Goal: Task Accomplishment & Management: Manage account settings

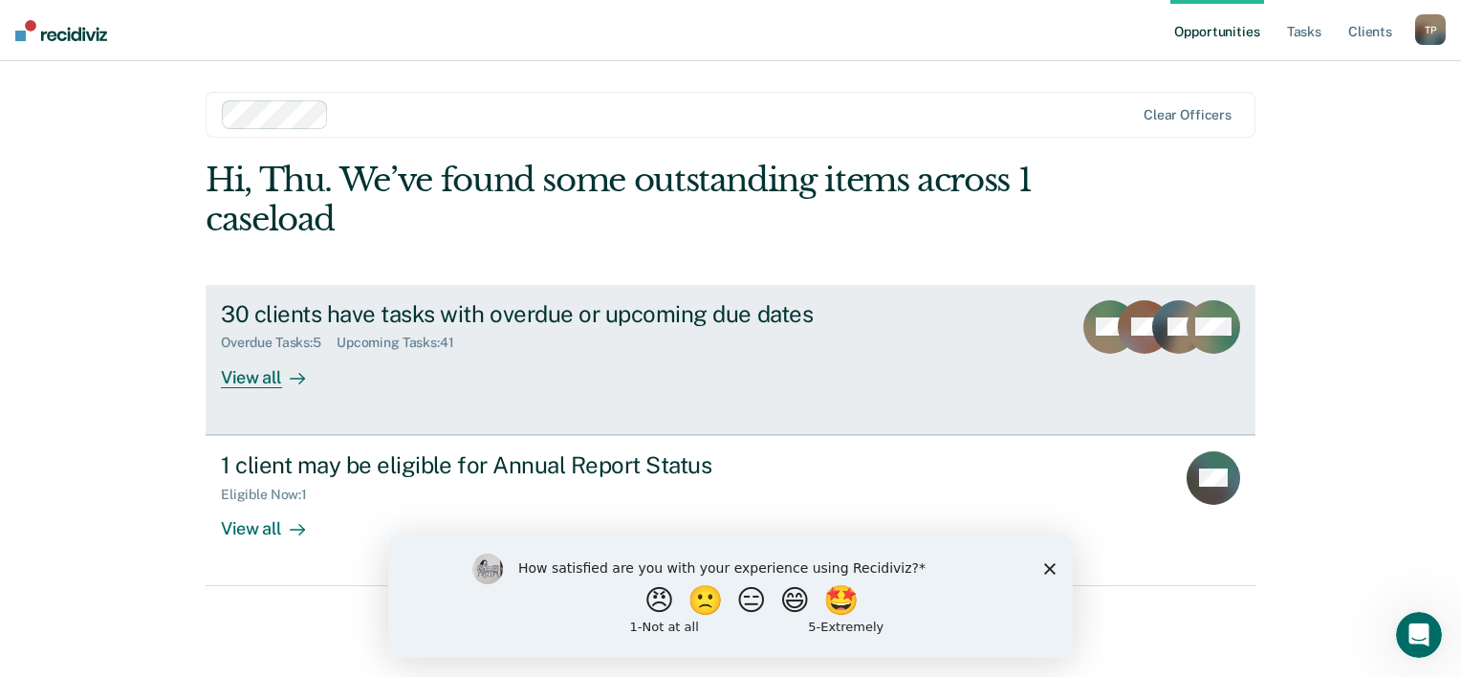
click at [763, 313] on div "30 clients have tasks with overdue or upcoming due dates" at bounding box center [556, 314] width 671 height 28
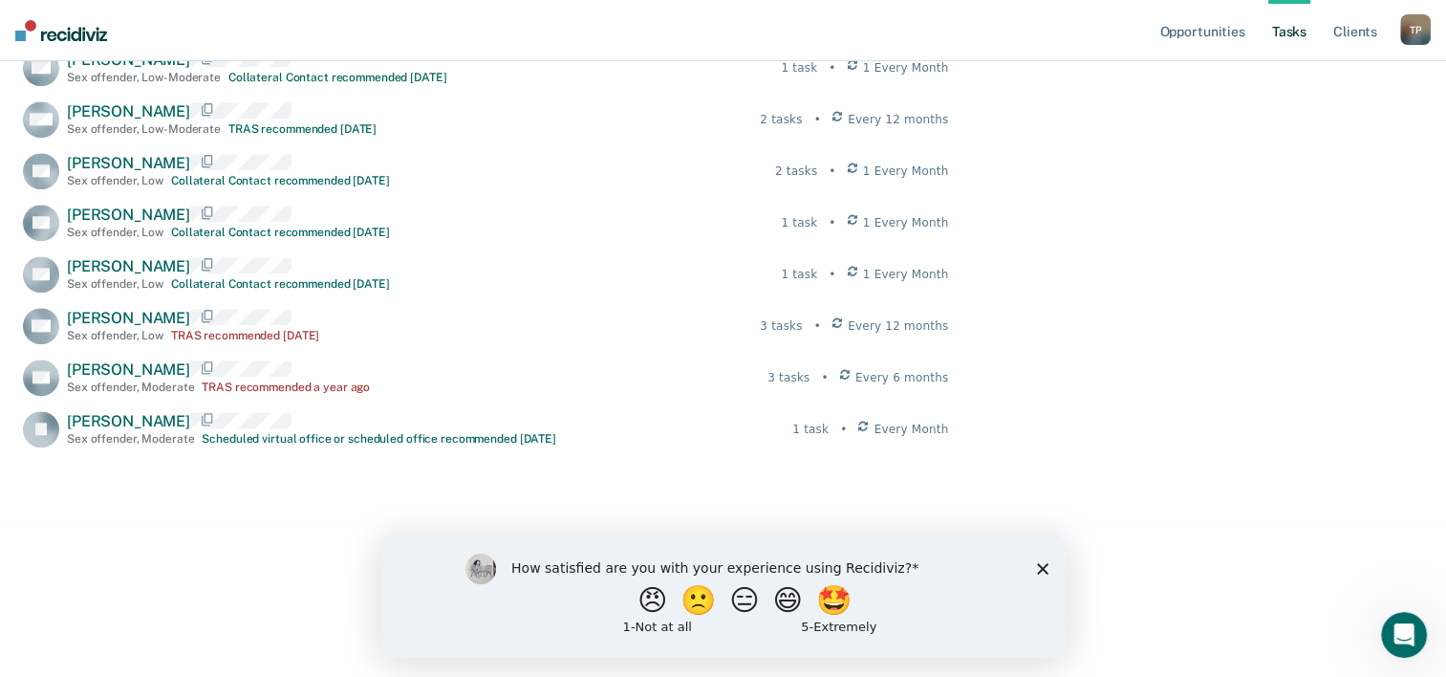
scroll to position [1808, 0]
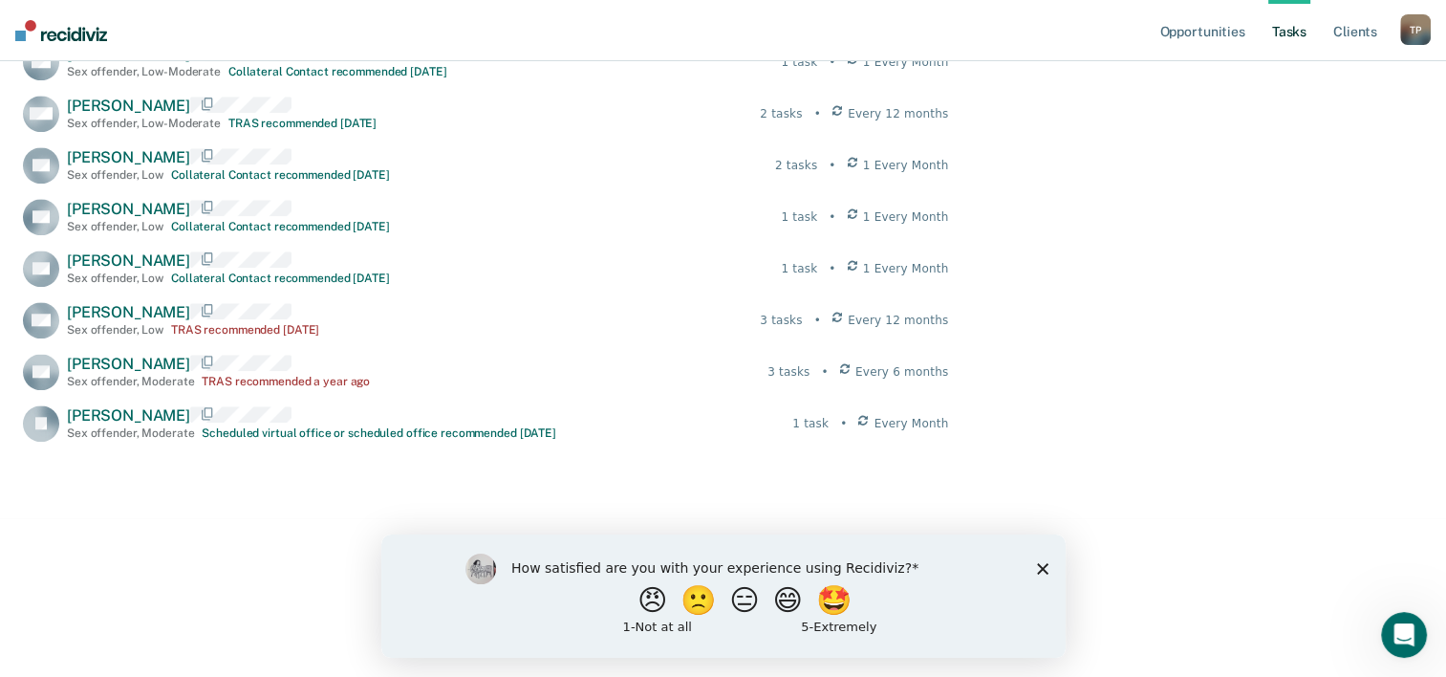
click at [1040, 565] on icon "Close survey" at bounding box center [1041, 567] width 11 height 11
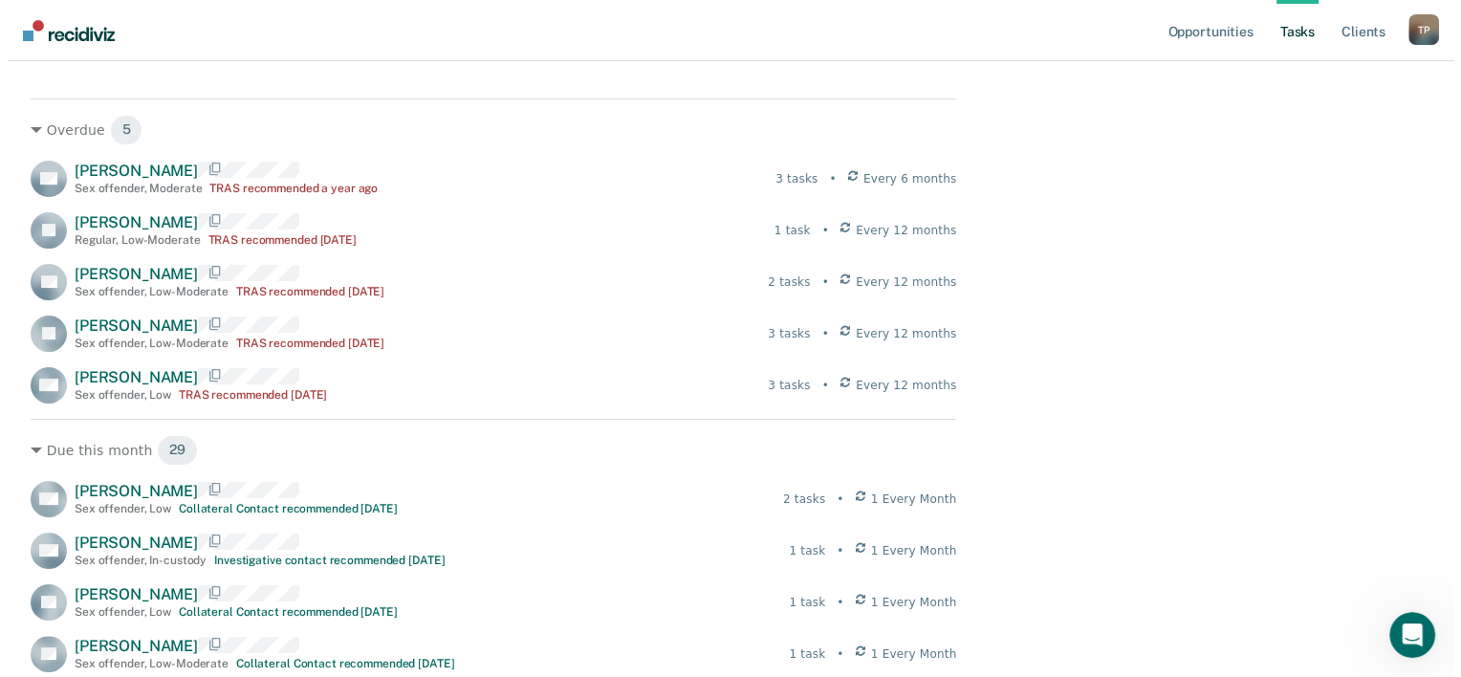
scroll to position [0, 0]
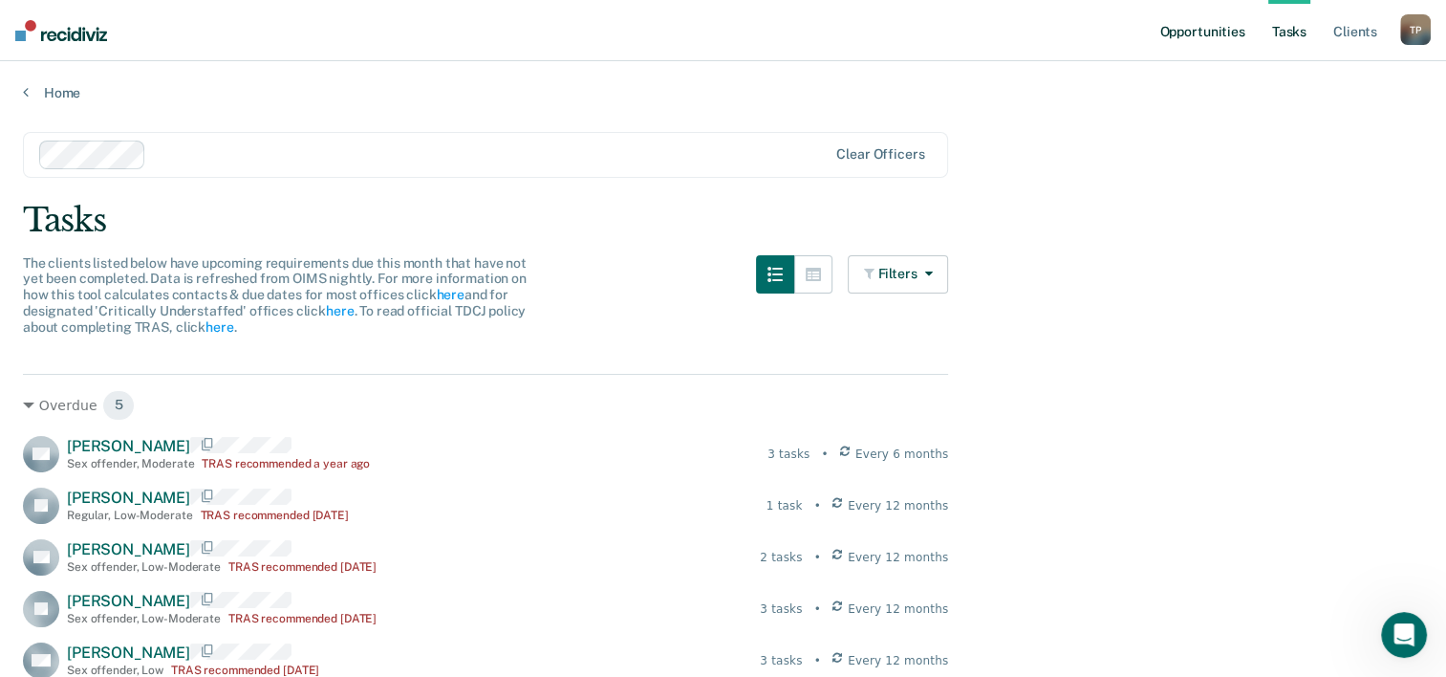
click at [1203, 19] on link "Opportunities" at bounding box center [1202, 30] width 93 height 61
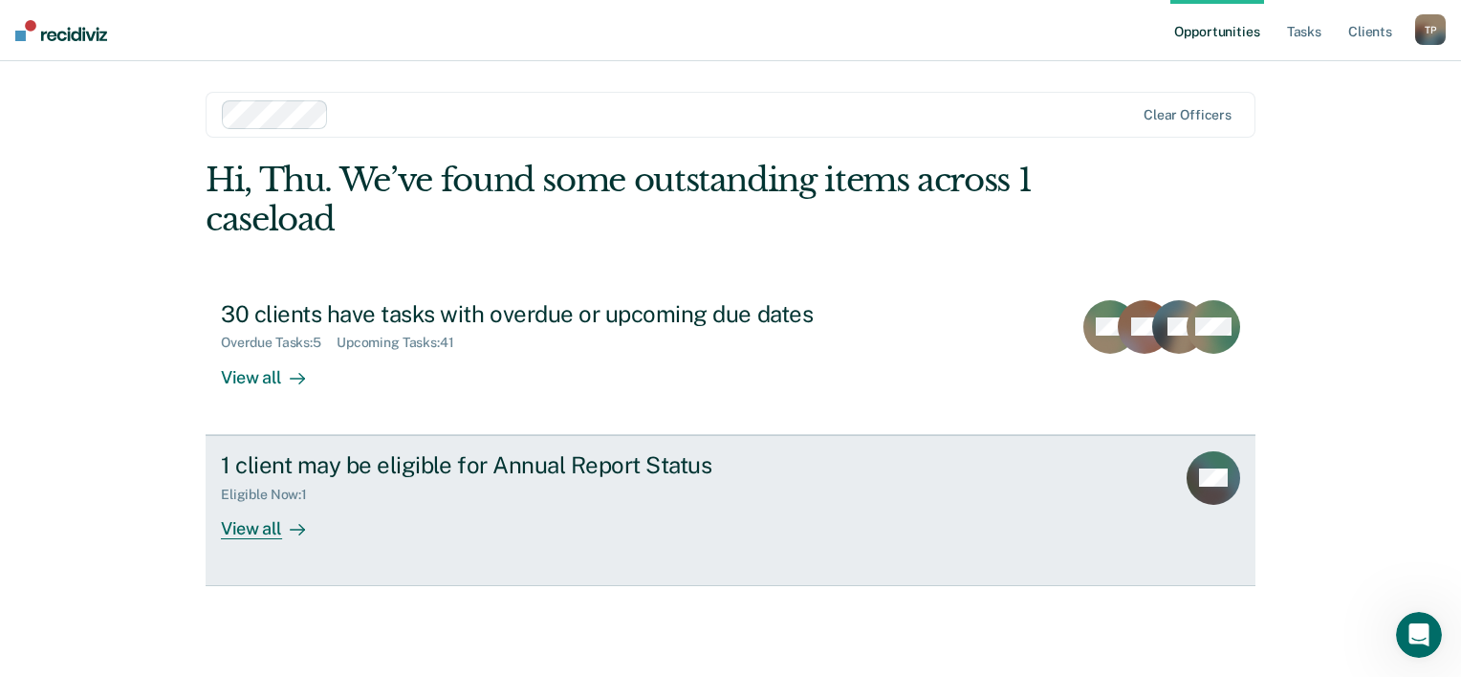
click at [277, 521] on div "View all" at bounding box center [274, 520] width 107 height 37
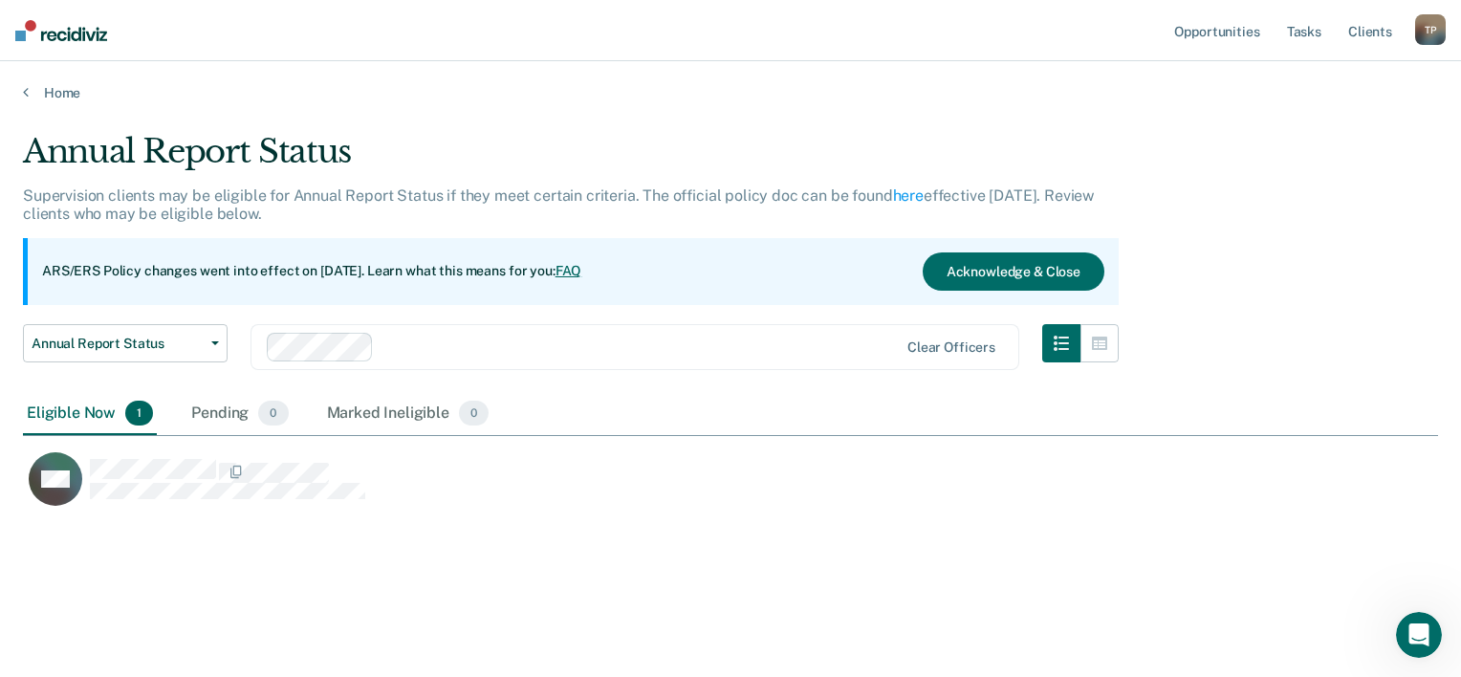
scroll to position [386, 1400]
click at [582, 268] on link "FAQ" at bounding box center [568, 270] width 27 height 15
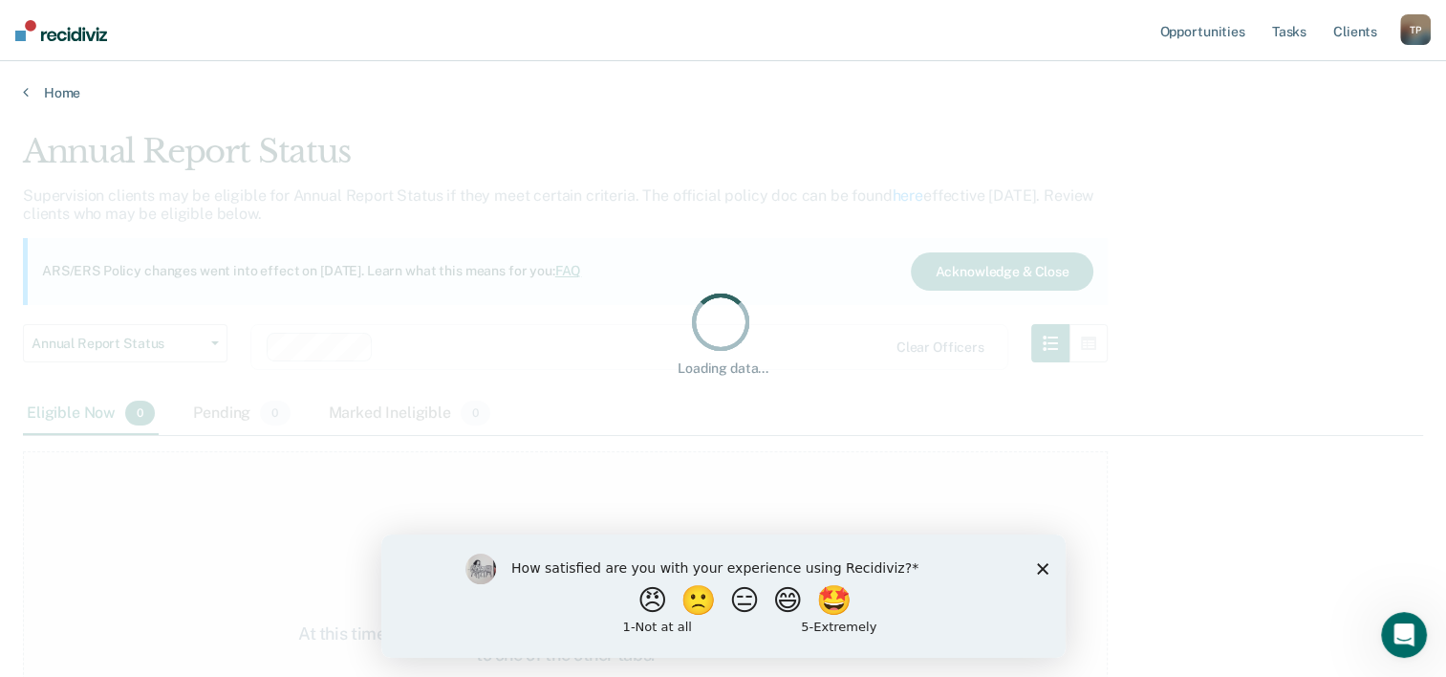
click at [1043, 566] on polygon "Close survey" at bounding box center [1041, 567] width 11 height 11
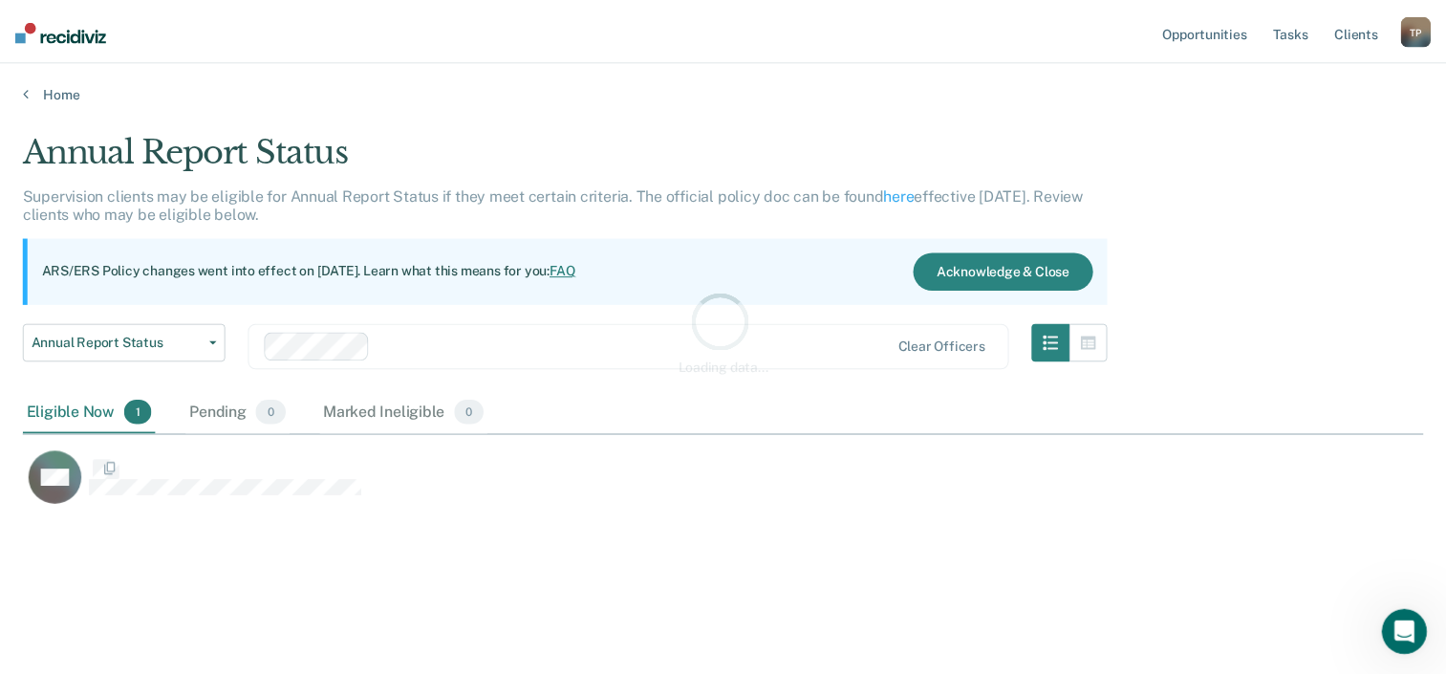
scroll to position [386, 1400]
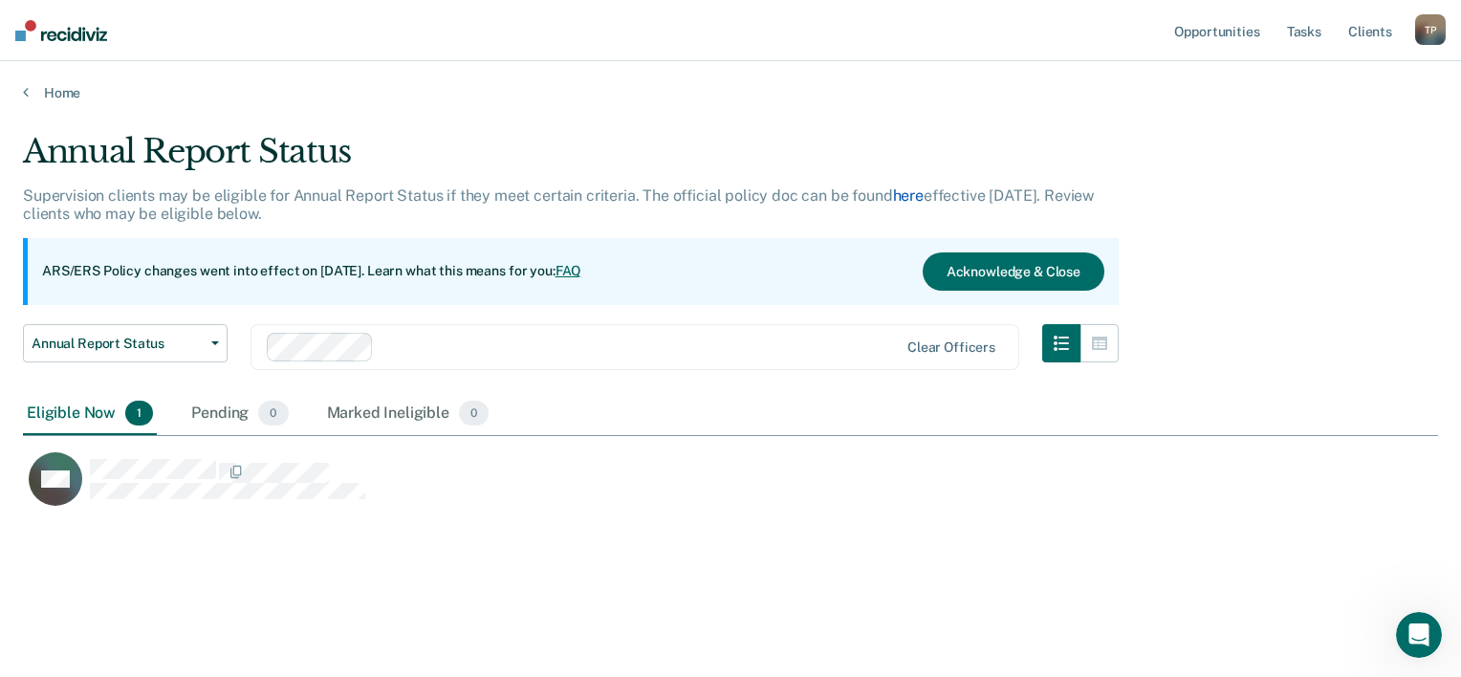
click at [906, 191] on link "here" at bounding box center [908, 195] width 31 height 18
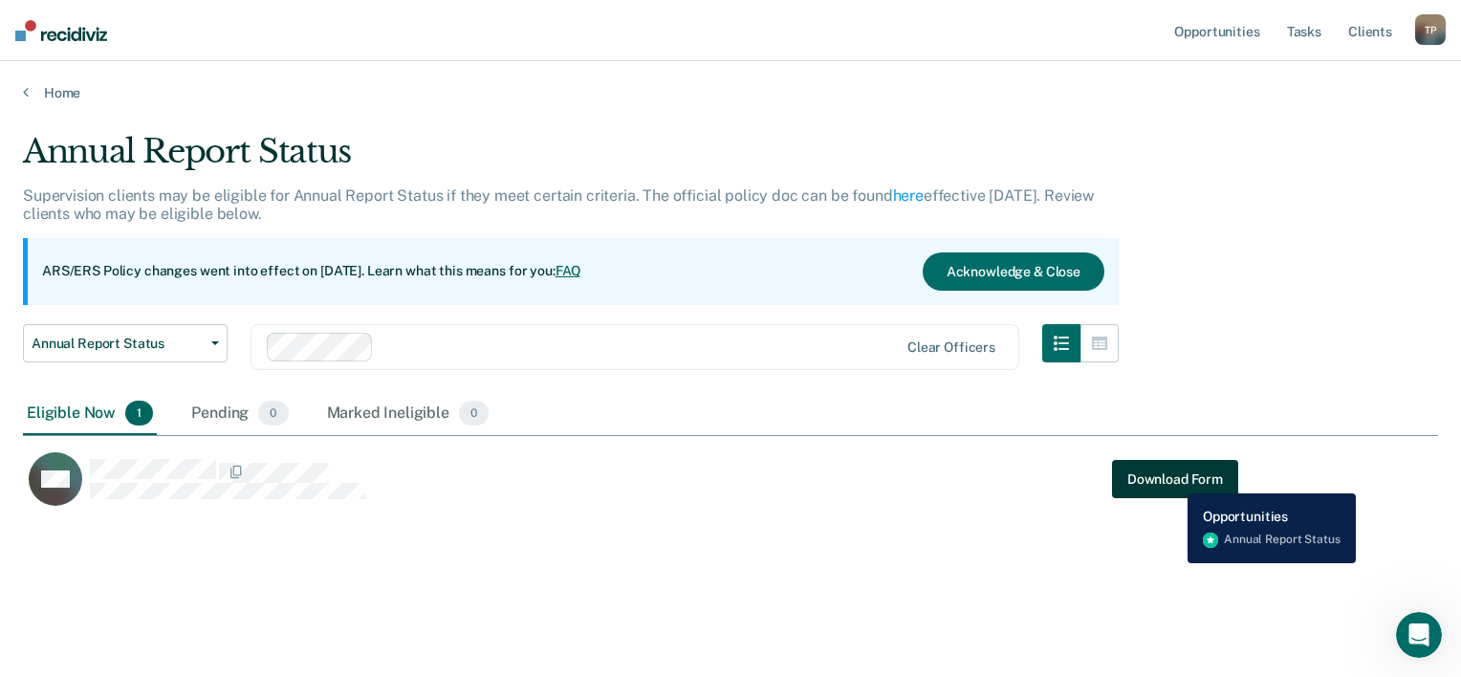
click at [1173, 479] on button "Download Form" at bounding box center [1175, 479] width 126 height 38
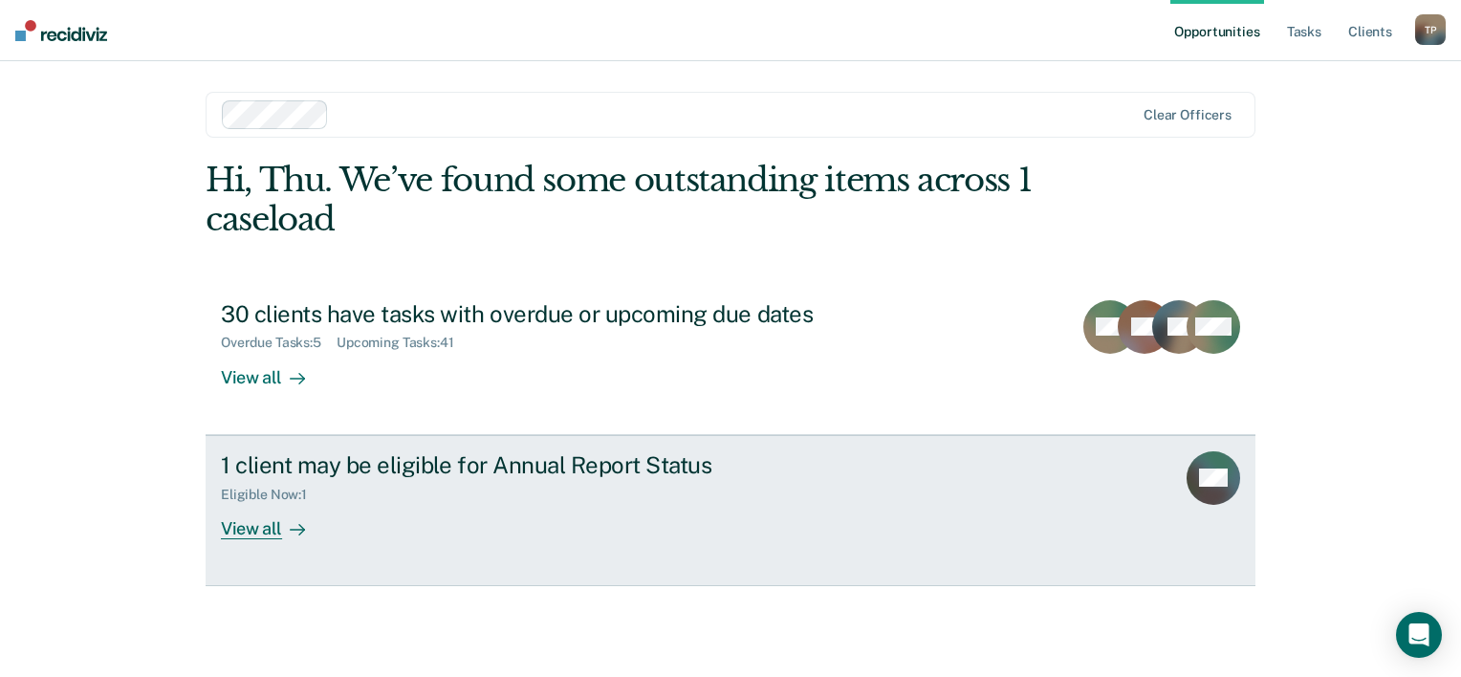
click at [256, 526] on div "View all" at bounding box center [274, 520] width 107 height 37
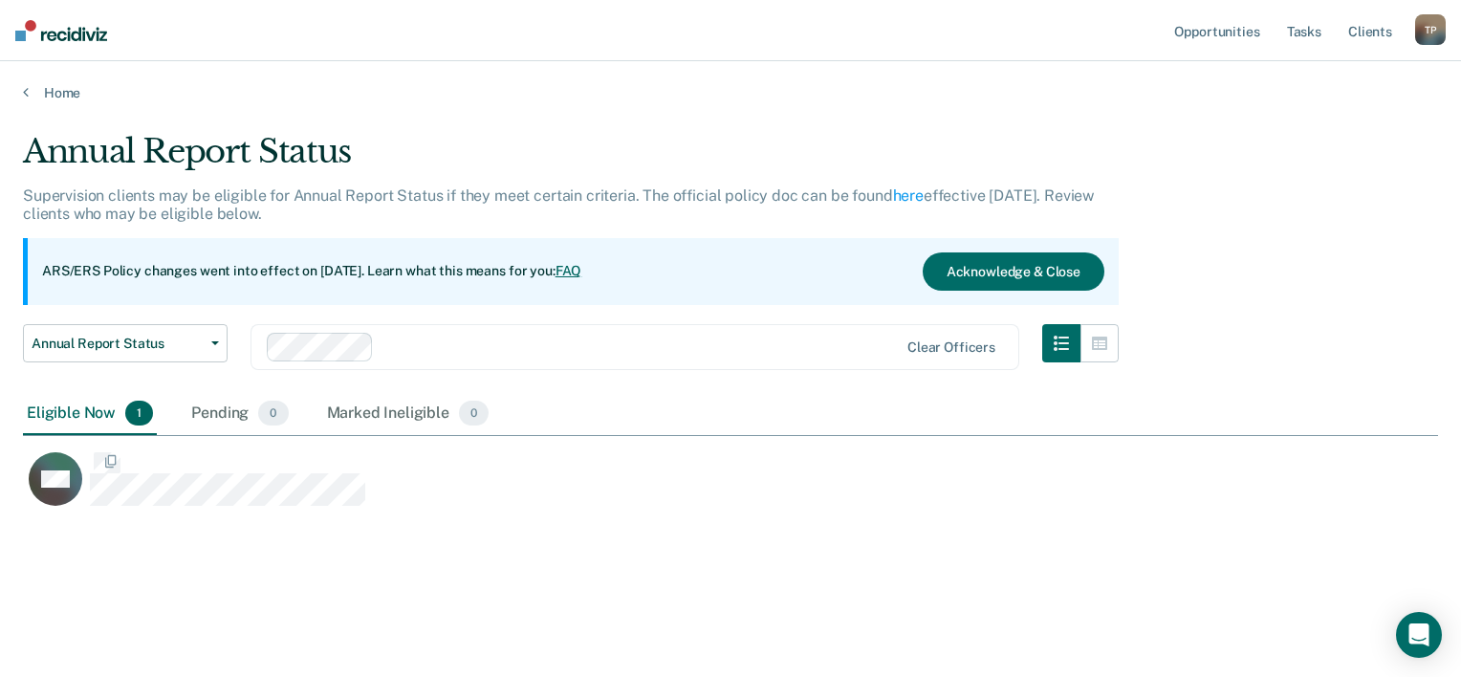
scroll to position [386, 1400]
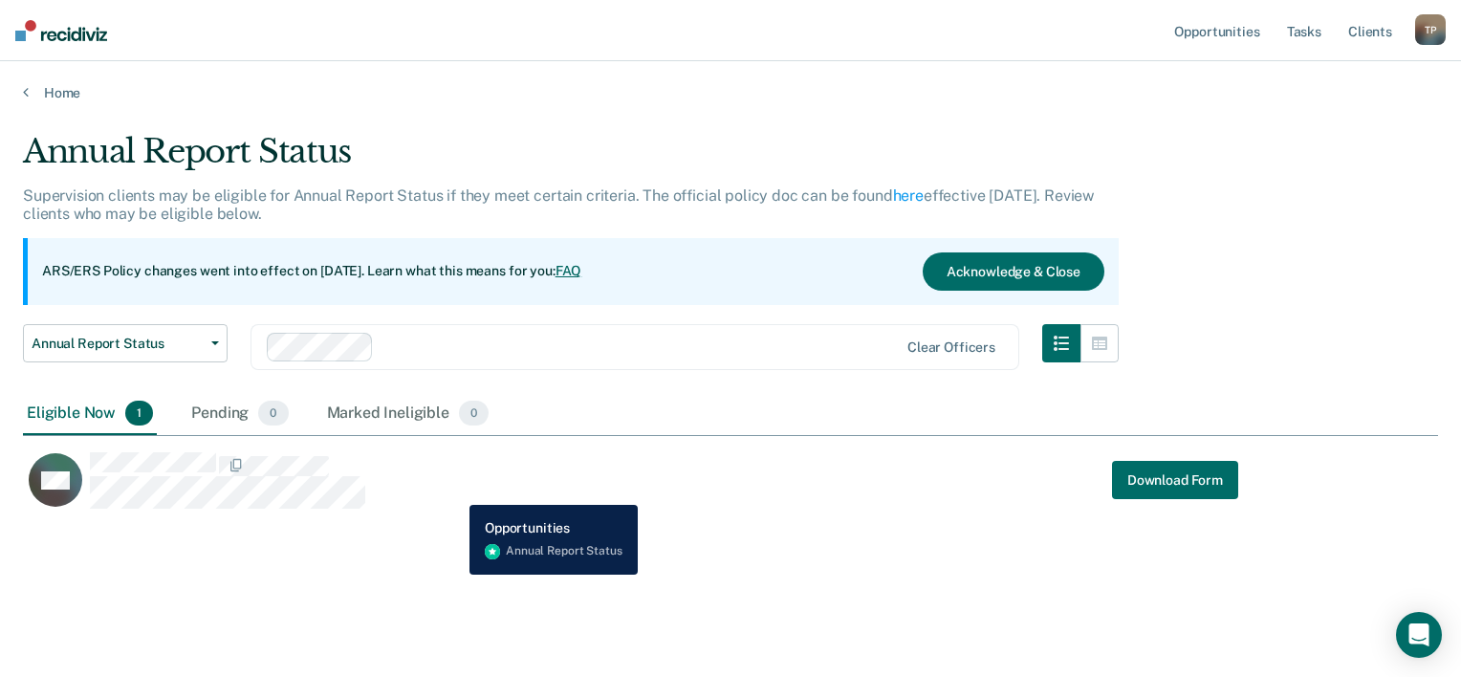
click at [438, 493] on div "MA Download Form" at bounding box center [630, 480] width 1215 height 58
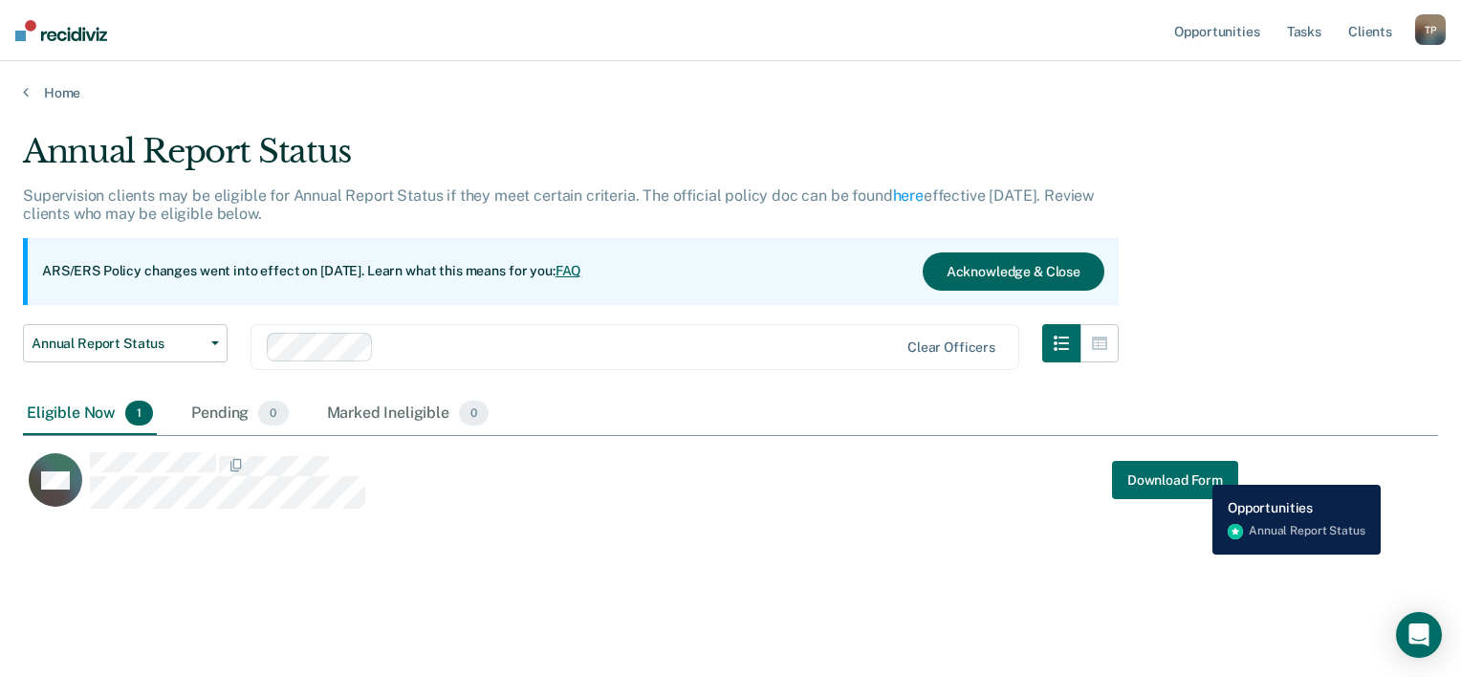
drag, startPoint x: 1184, startPoint y: 463, endPoint x: 971, endPoint y: 272, distance: 285.7
click at [971, 272] on button "Acknowledge & Close" at bounding box center [1014, 271] width 182 height 38
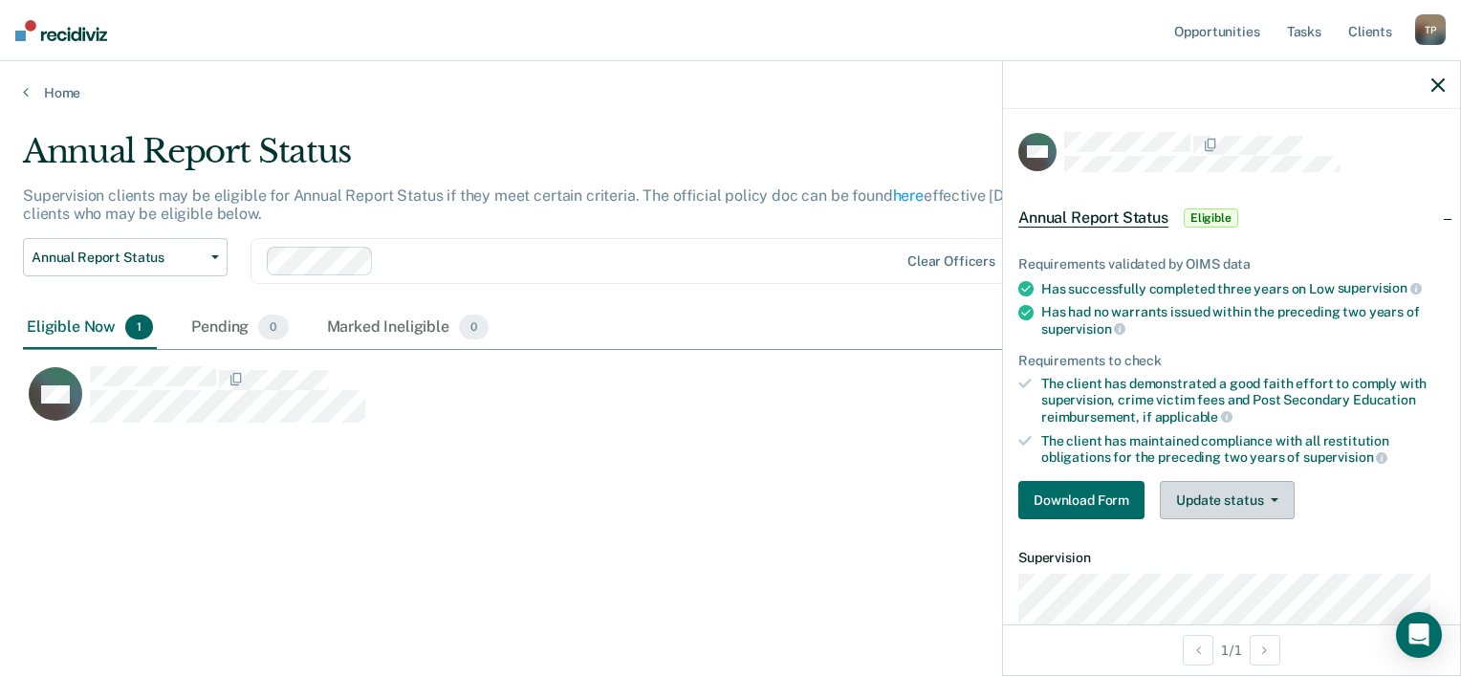
click at [1279, 491] on button "Update status" at bounding box center [1227, 500] width 135 height 38
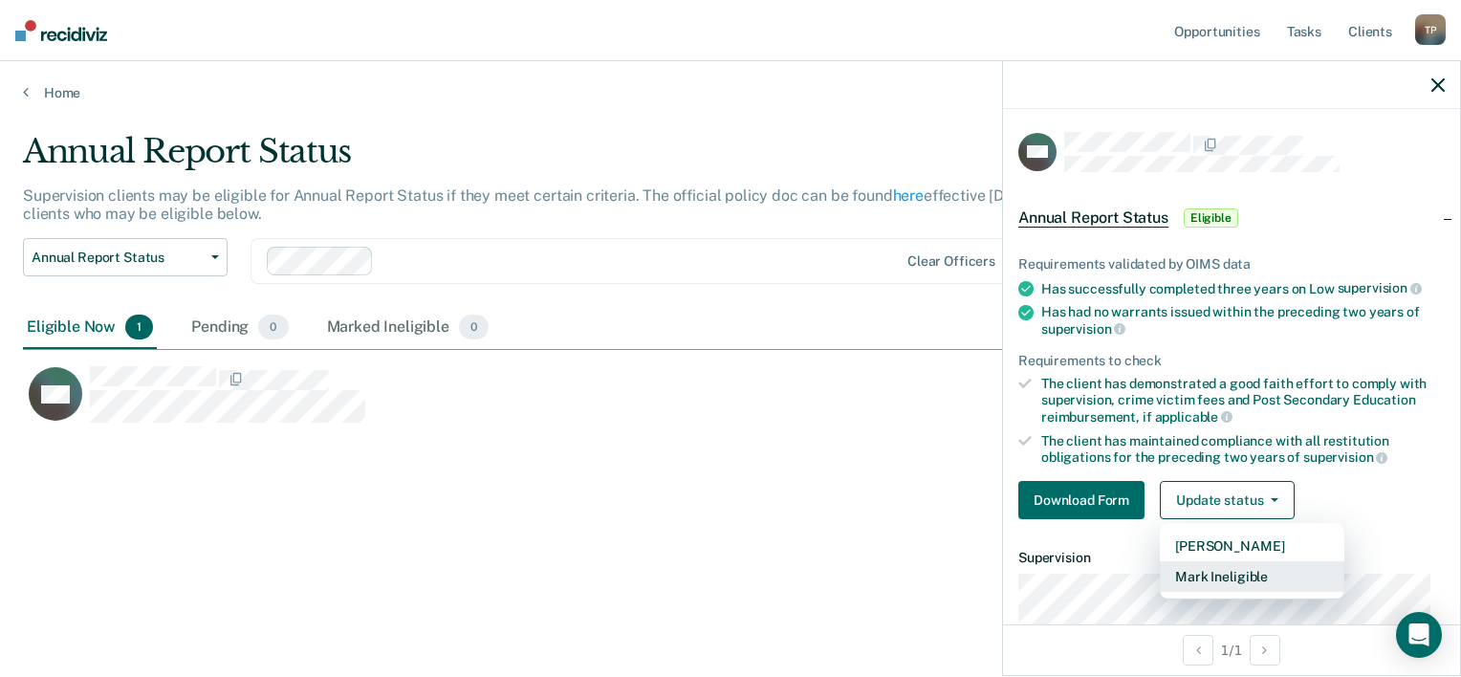
click at [1216, 566] on button "Mark Ineligible" at bounding box center [1252, 576] width 185 height 31
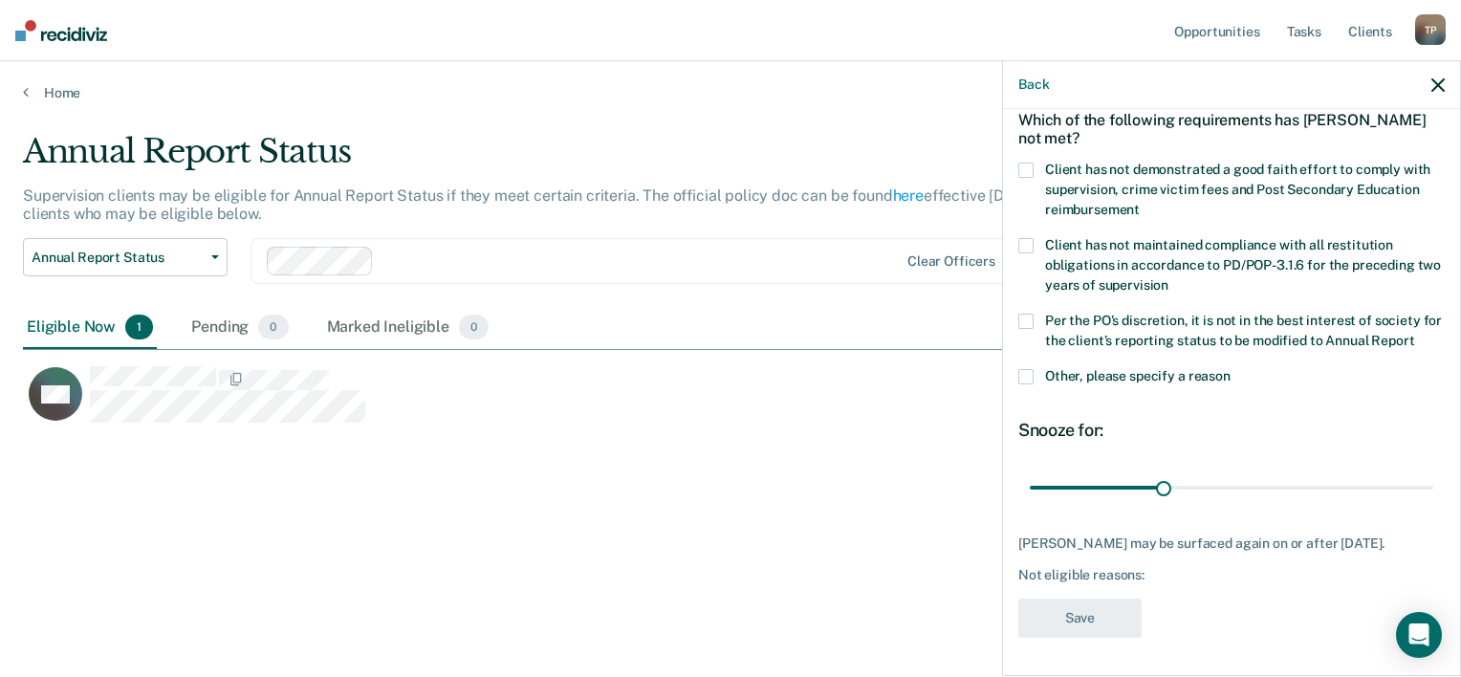
scroll to position [30, 0]
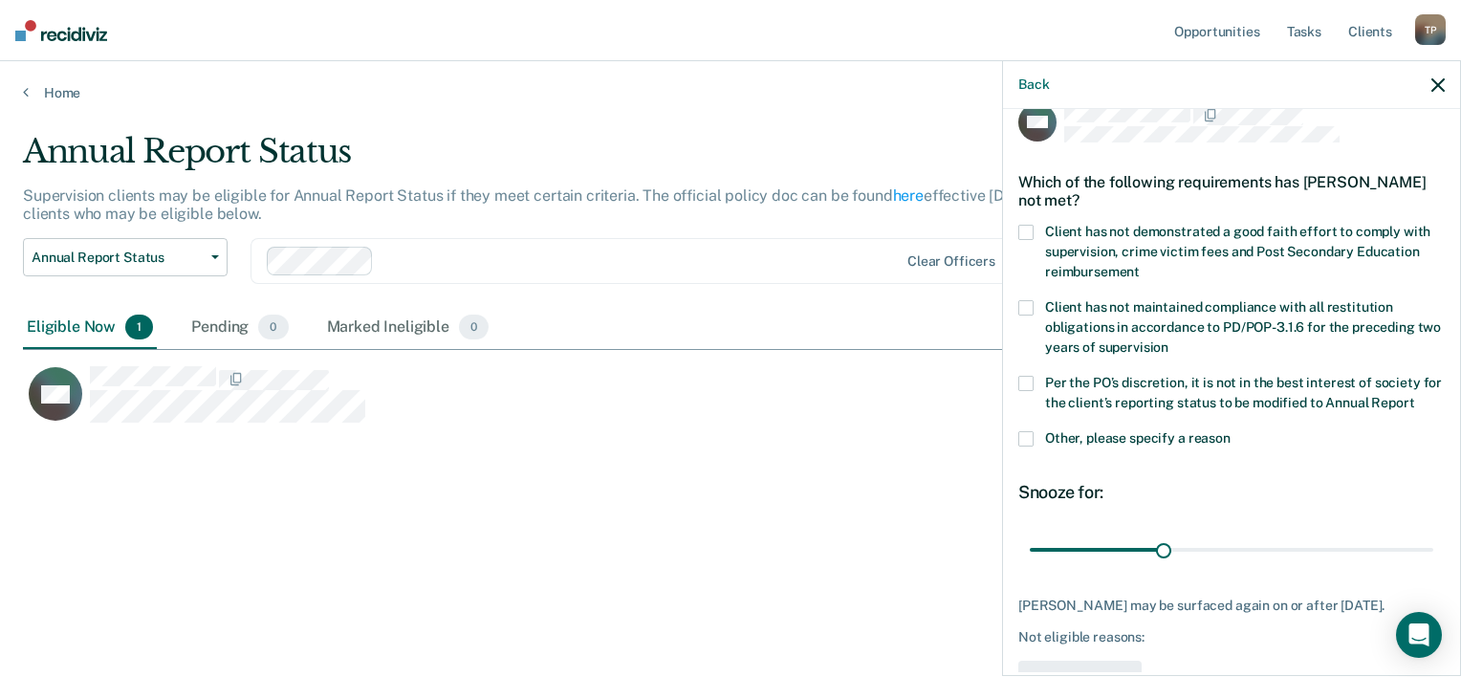
click at [1027, 446] on span at bounding box center [1025, 438] width 15 height 15
click at [1230, 431] on input "Other, please specify a reason" at bounding box center [1230, 431] width 0 height 0
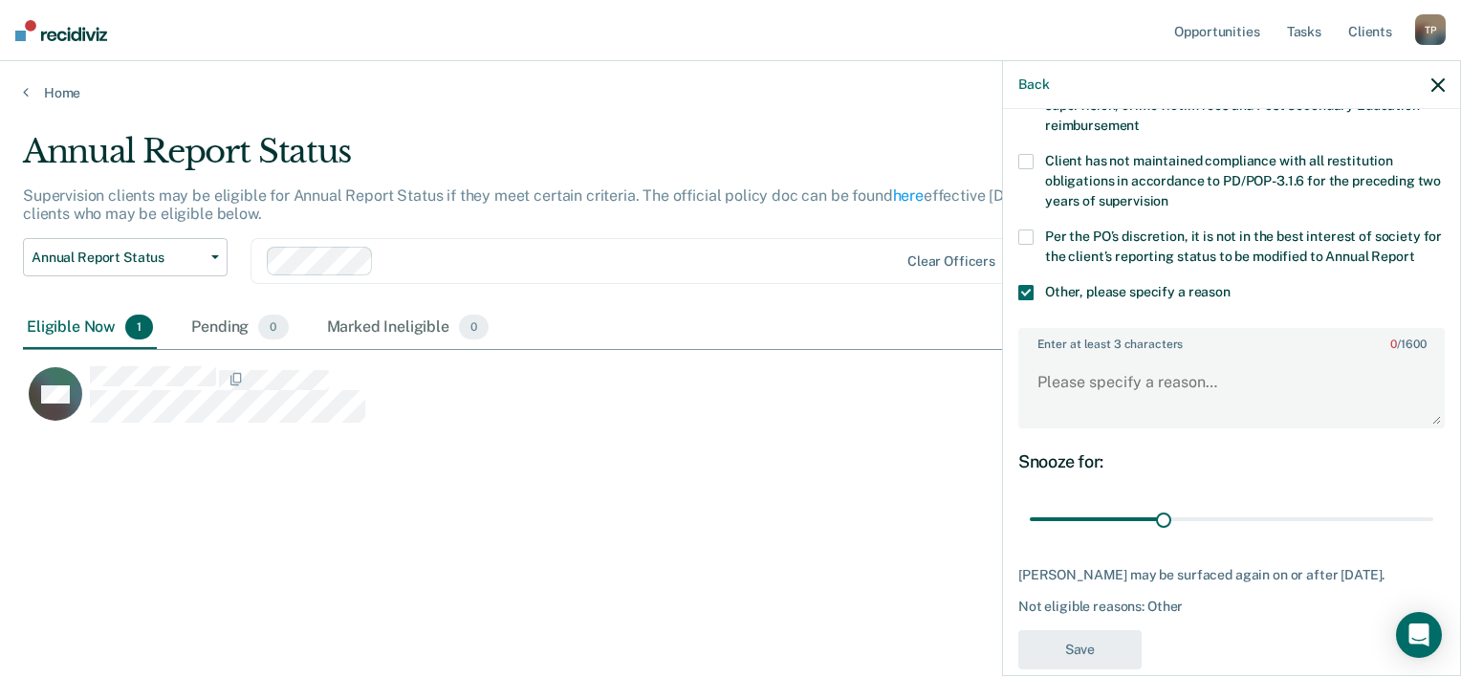
scroll to position [221, 0]
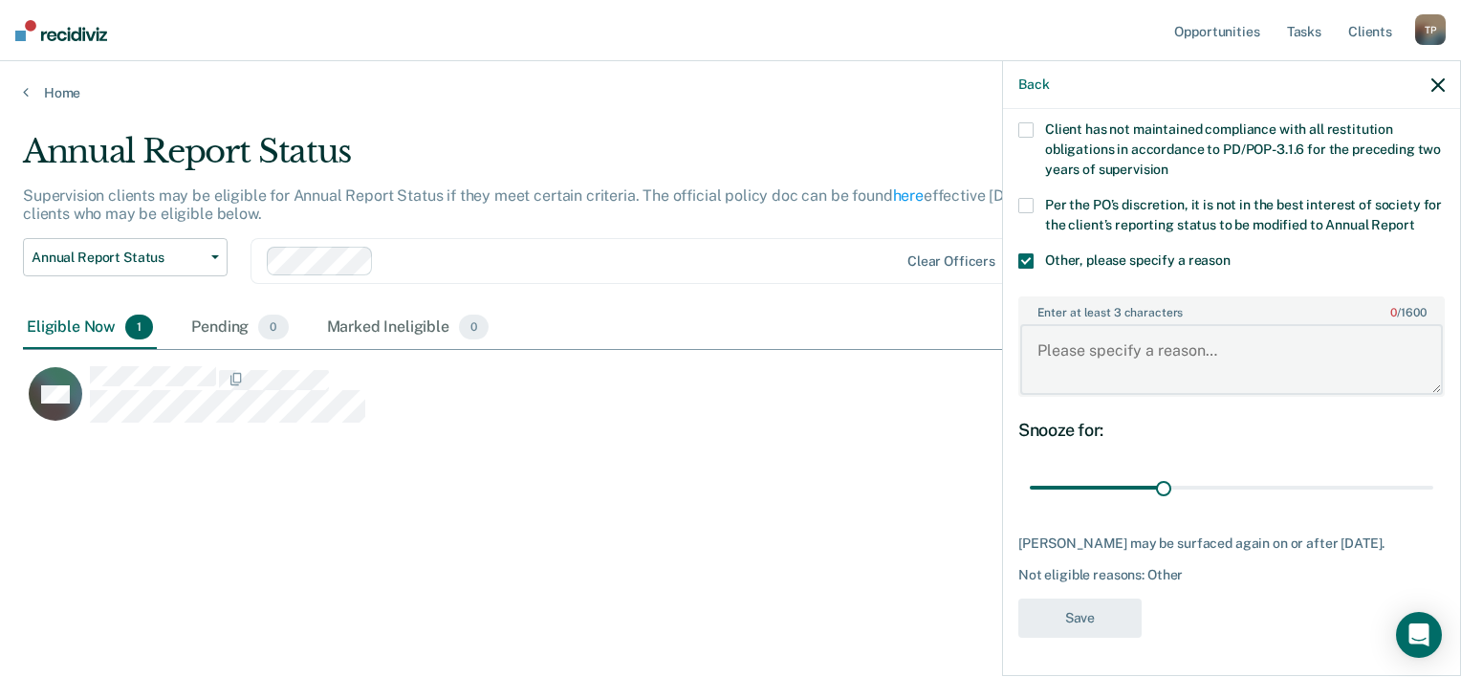
click at [1139, 368] on textarea "Enter at least 3 characters 0 / 1600" at bounding box center [1231, 359] width 423 height 71
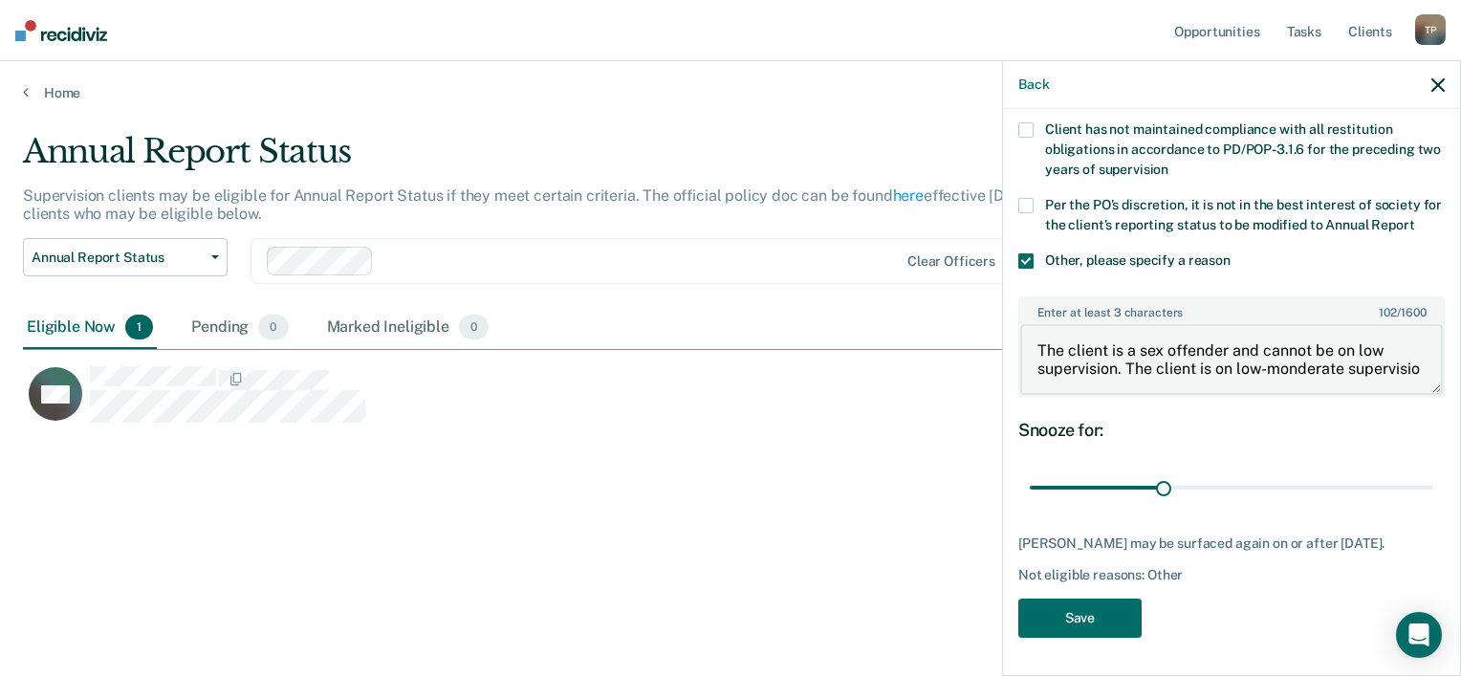
scroll to position [4, 0]
type textarea "The client is a sex offender and cannot be on low supervision. The client is on…"
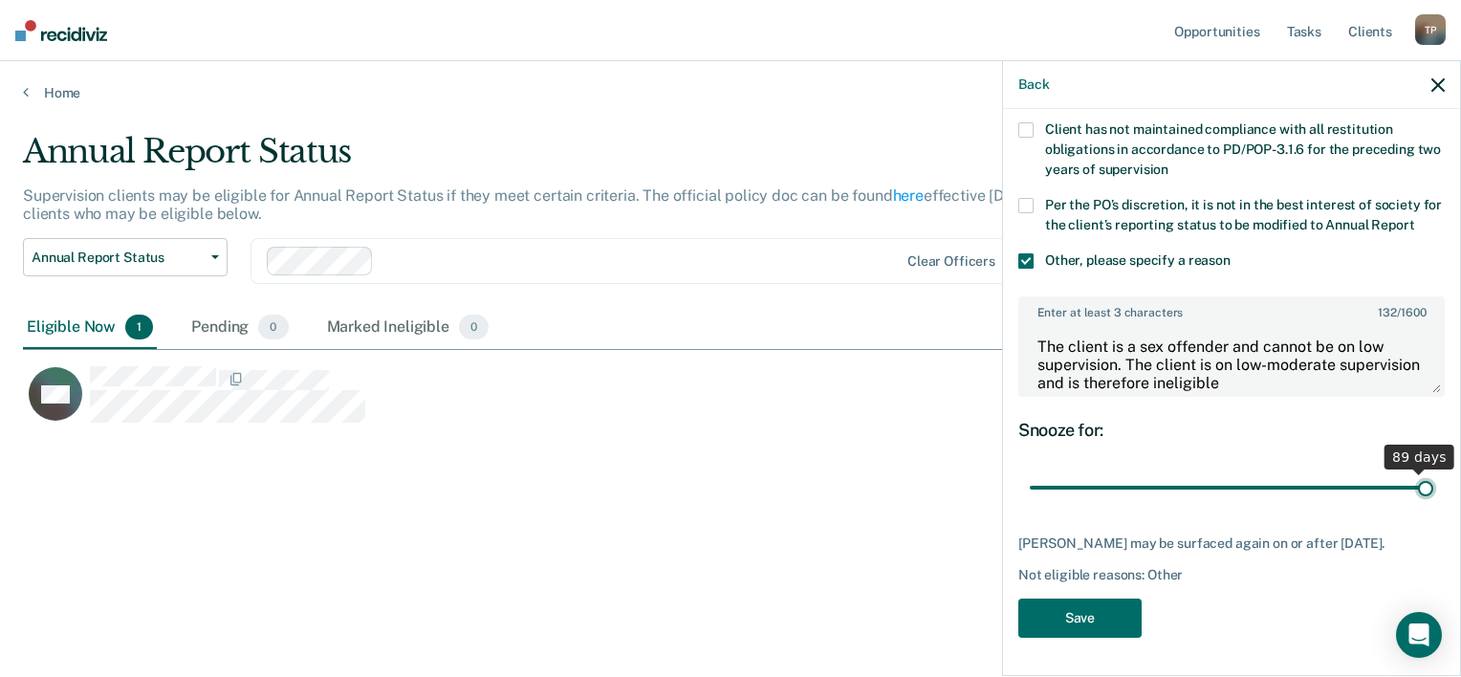
drag, startPoint x: 1159, startPoint y: 487, endPoint x: 1427, endPoint y: 504, distance: 269.2
type input "90"
click at [1427, 504] on input "range" at bounding box center [1231, 487] width 403 height 33
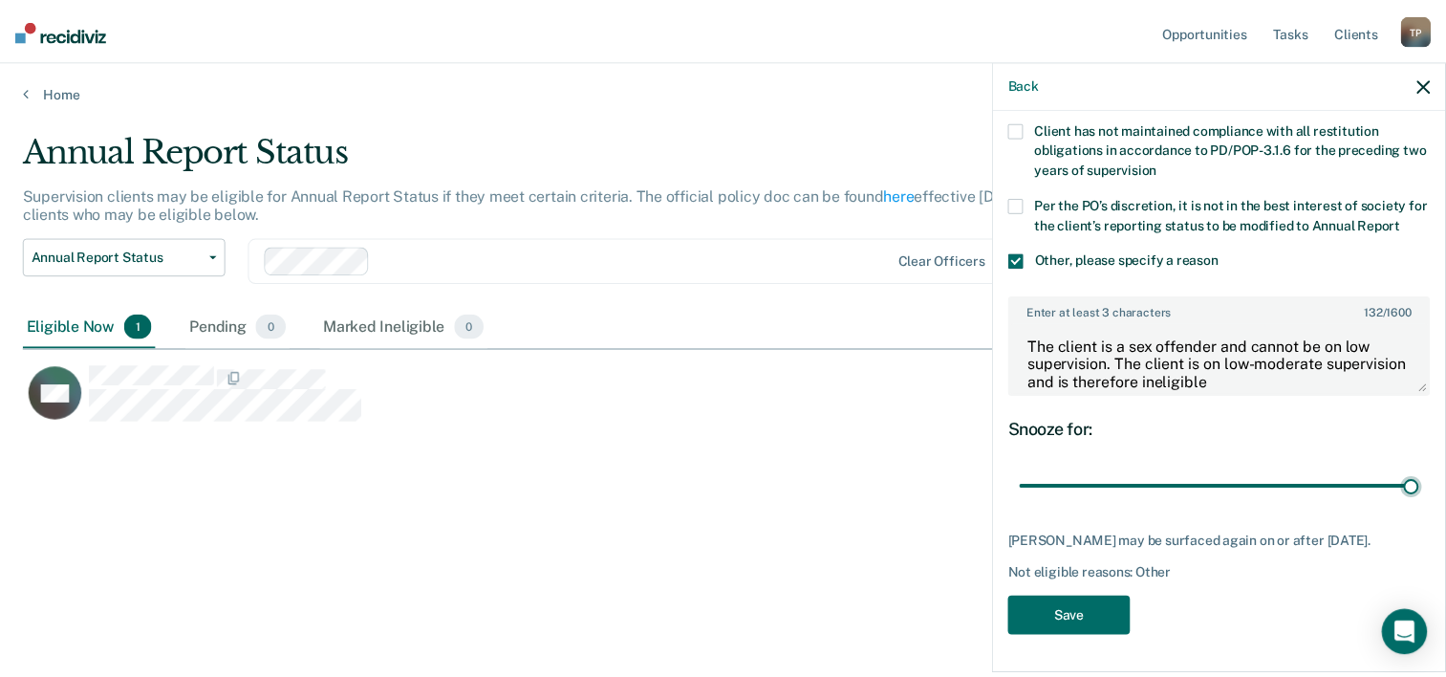
scroll to position [239, 0]
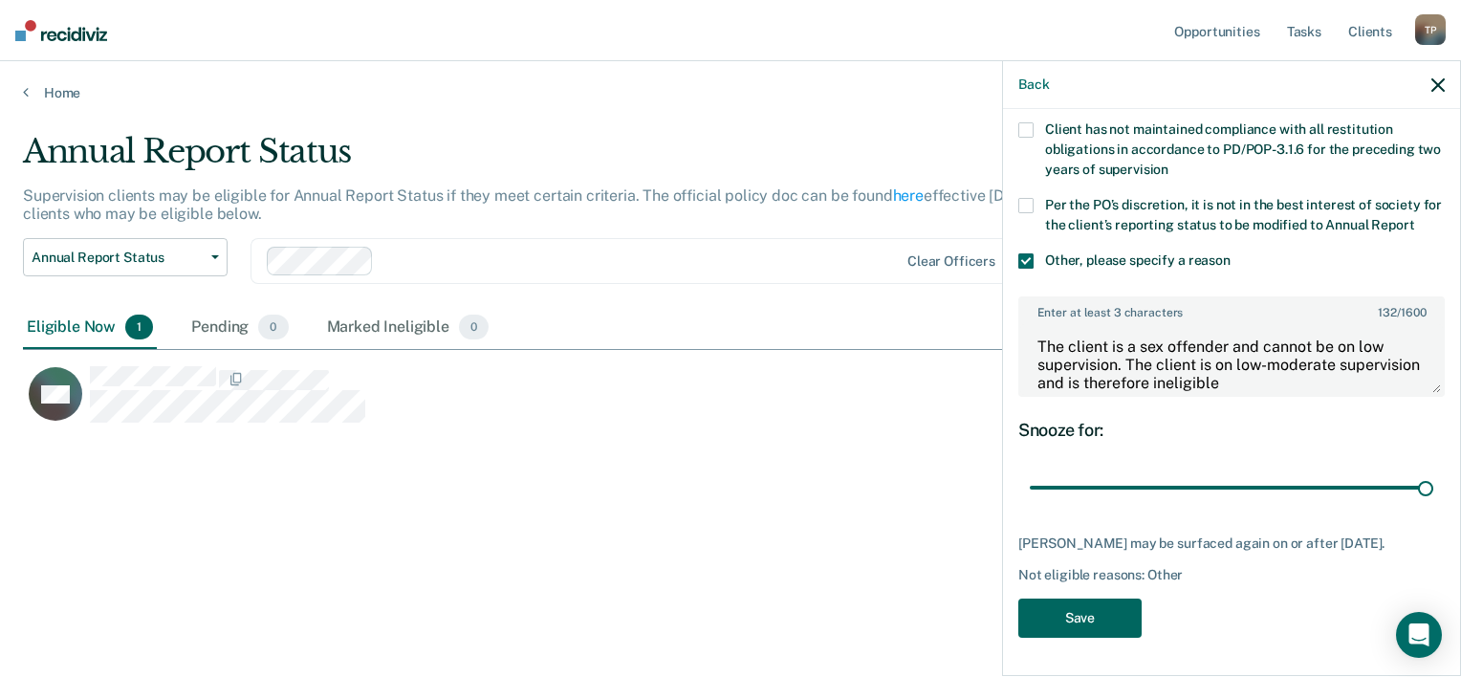
click at [1121, 600] on button "Save" at bounding box center [1079, 617] width 123 height 39
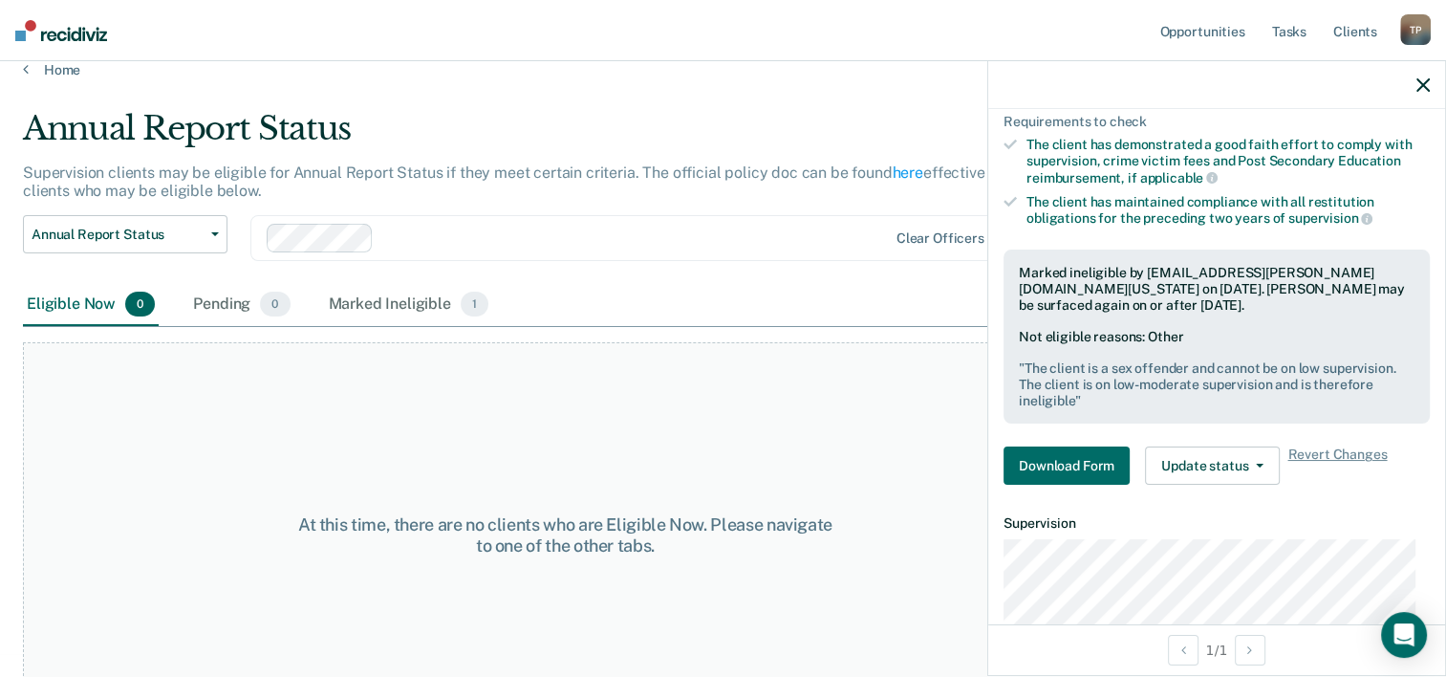
scroll to position [0, 0]
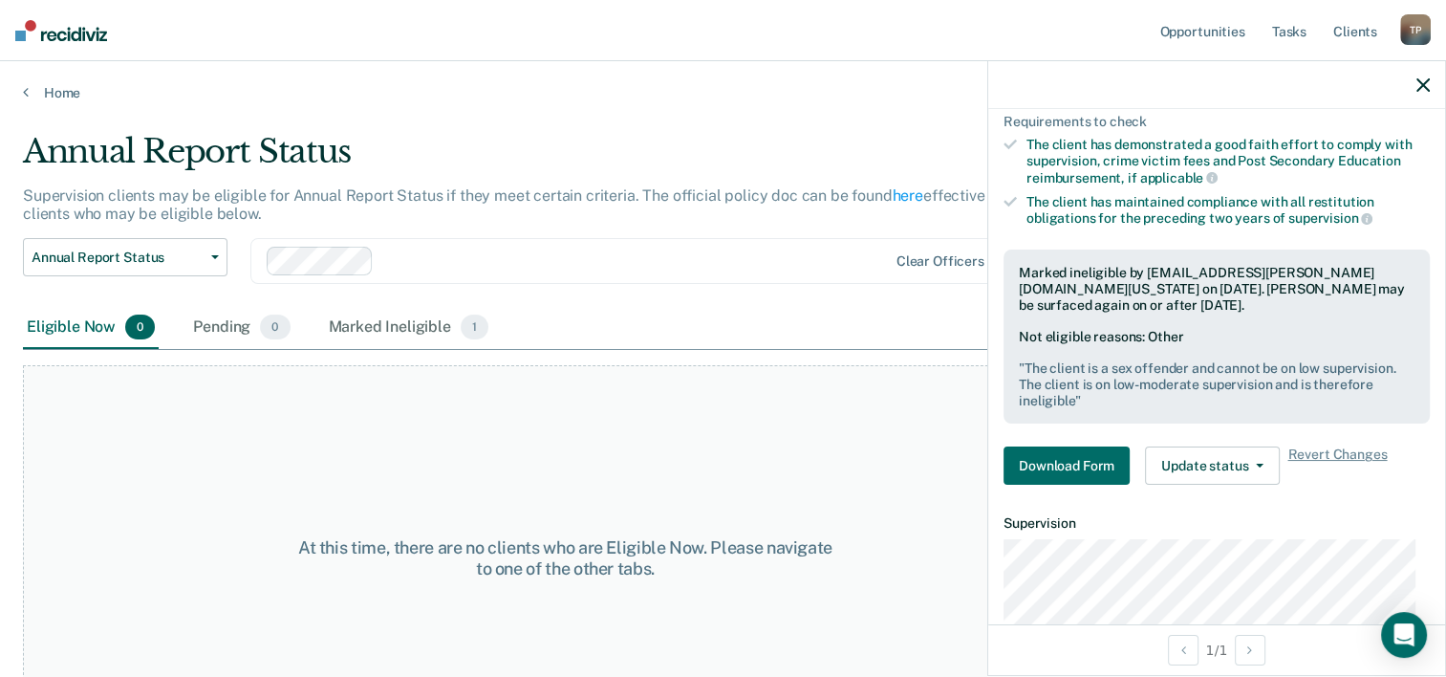
click at [57, 575] on div "At this time, there are no clients who are Eligible Now. Please navigate to one…" at bounding box center [565, 558] width 1085 height 386
